Goal: Transaction & Acquisition: Purchase product/service

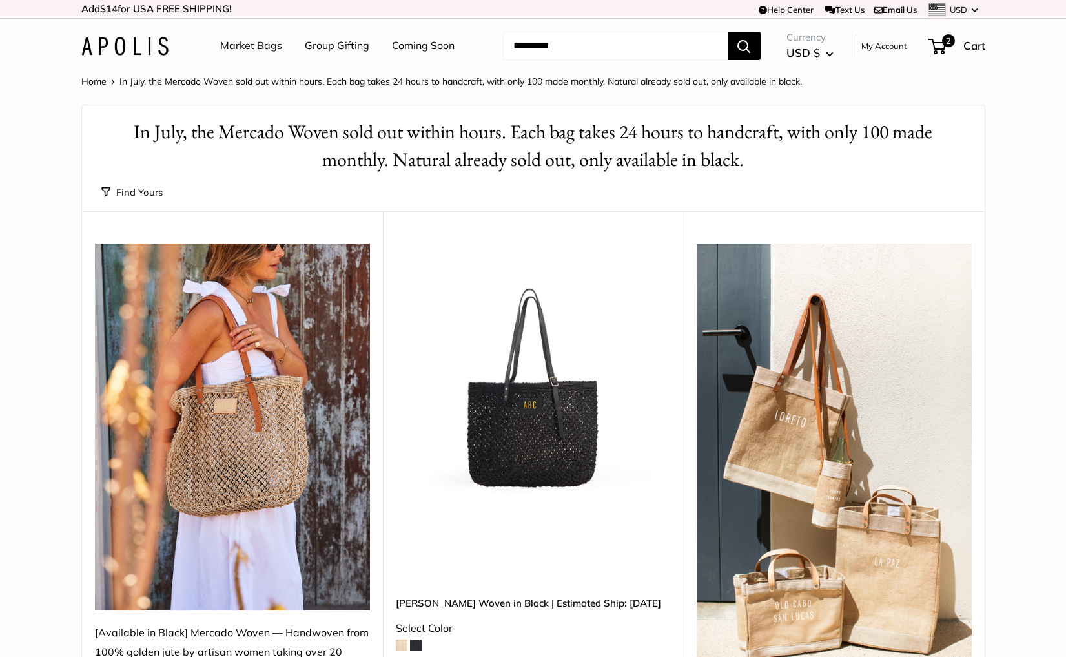
click at [0, 0] on img at bounding box center [0, 0] width 0 height 0
